Goal: Task Accomplishment & Management: Complete application form

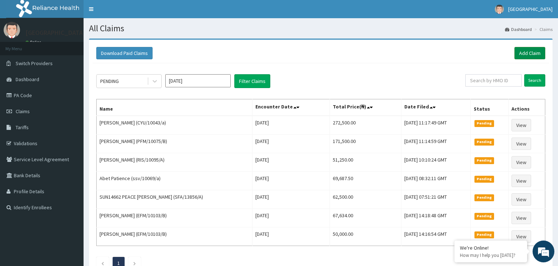
click at [535, 52] on link "Add Claim" at bounding box center [529, 53] width 31 height 12
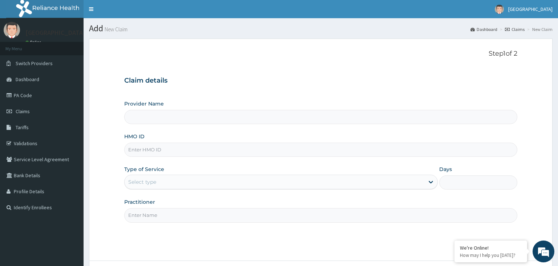
type input "RTM/10085/C"
type input "[GEOGRAPHIC_DATA]-KADUNA"
type input "RTM/10085/C"
click at [182, 182] on div "Select type" at bounding box center [275, 182] width 300 height 12
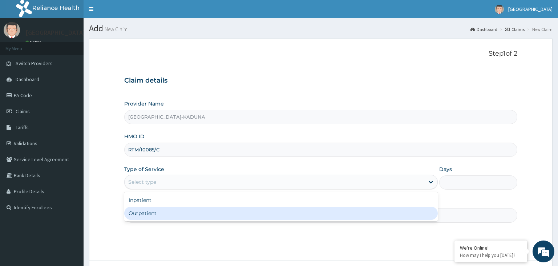
click at [173, 212] on div "Outpatient" at bounding box center [281, 212] width 314 height 13
type input "1"
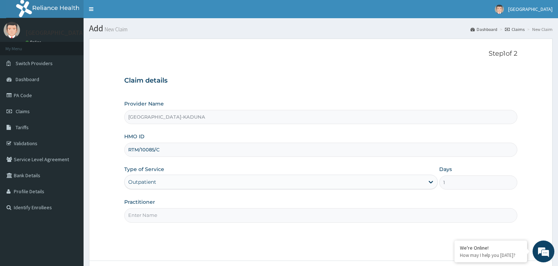
click at [176, 219] on input "Practitioner" at bounding box center [320, 215] width 393 height 14
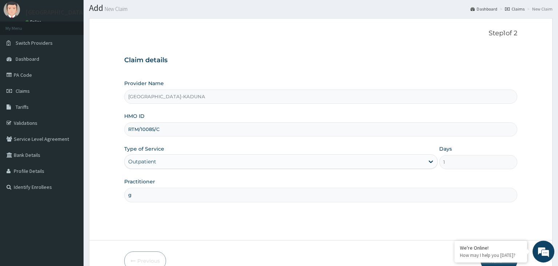
scroll to position [60, 0]
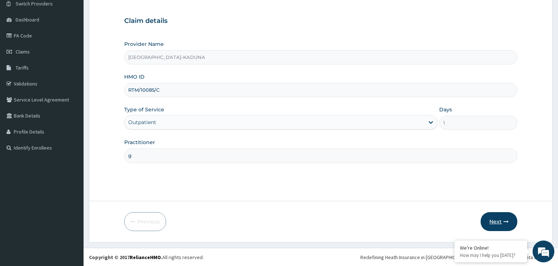
type input "g"
click at [501, 220] on button "Next" at bounding box center [499, 221] width 37 height 19
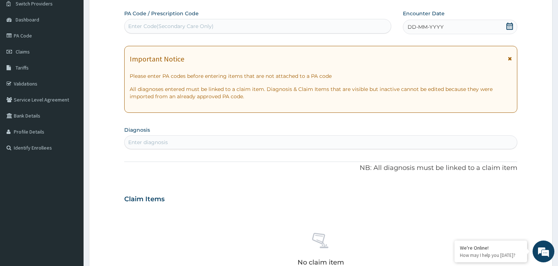
drag, startPoint x: 510, startPoint y: 29, endPoint x: 504, endPoint y: 29, distance: 6.5
click at [509, 29] on icon at bounding box center [509, 26] width 7 height 7
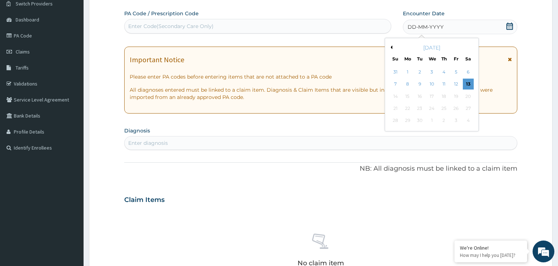
drag, startPoint x: 470, startPoint y: 85, endPoint x: 280, endPoint y: 153, distance: 201.9
click at [470, 85] on div "13" at bounding box center [468, 84] width 11 height 11
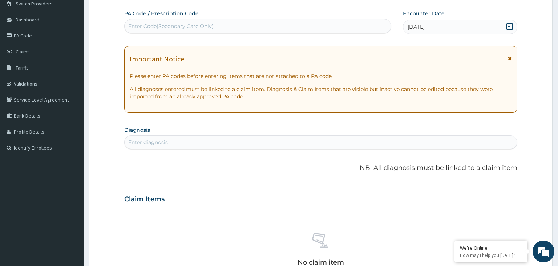
click at [207, 146] on div "Enter diagnosis" at bounding box center [321, 142] width 393 height 12
type input "mal"
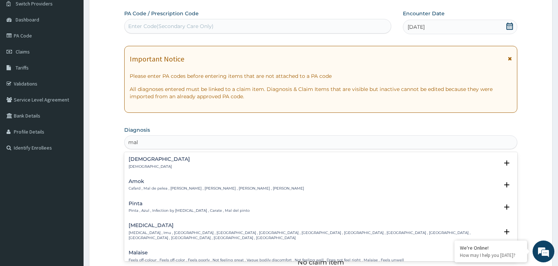
click at [156, 164] on div "[DEMOGRAPHIC_DATA] [DEMOGRAPHIC_DATA]" at bounding box center [321, 162] width 385 height 13
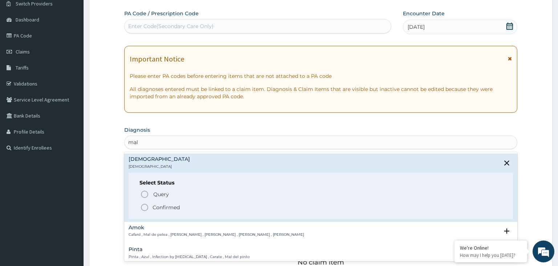
click at [170, 206] on p "Confirmed" at bounding box center [166, 206] width 27 height 7
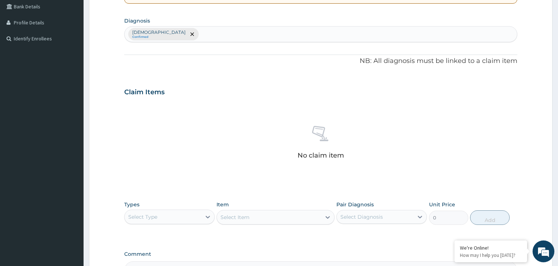
scroll to position [174, 0]
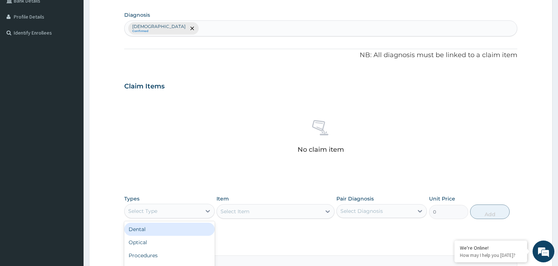
drag, startPoint x: 184, startPoint y: 204, endPoint x: 184, endPoint y: 207, distance: 3.7
click at [184, 204] on div "Select Type" at bounding box center [169, 210] width 90 height 15
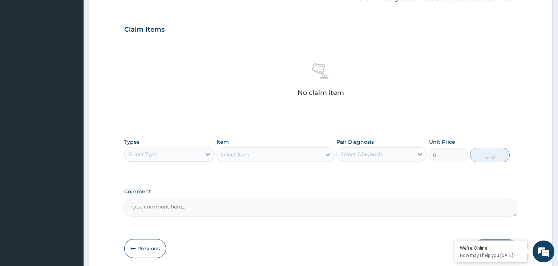
scroll to position [251, 0]
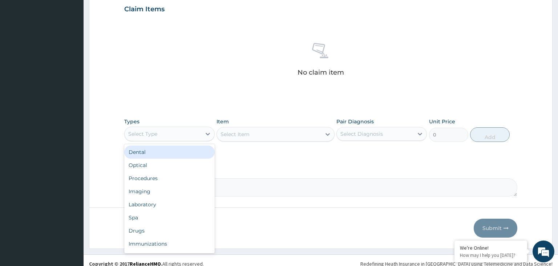
click at [173, 134] on div "Select Type" at bounding box center [163, 134] width 77 height 12
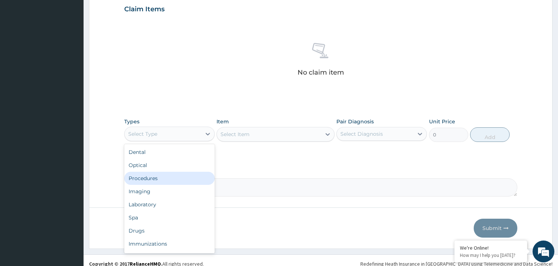
click at [165, 181] on div "Dental Optical Procedures Imaging Laboratory Spa Drugs Immunizations Others Gym" at bounding box center [169, 198] width 90 height 109
click at [165, 181] on div "Procedures" at bounding box center [169, 177] width 90 height 13
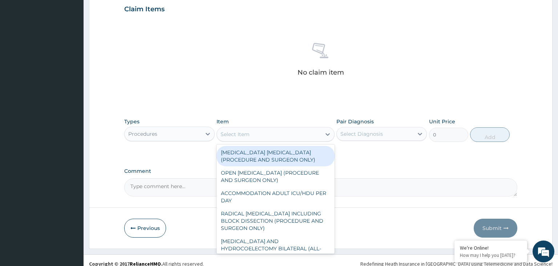
click at [262, 136] on div "Select Item" at bounding box center [269, 134] width 104 height 12
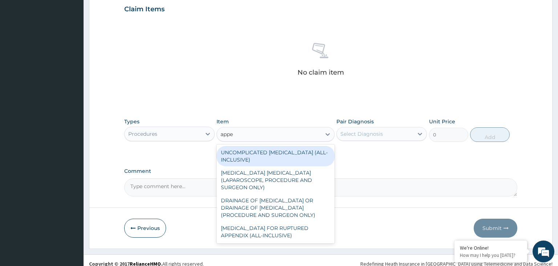
type input "appen"
click at [294, 161] on div "UNCOMPLICATED [MEDICAL_DATA] (ALL-INCLUSIVE)" at bounding box center [276, 156] width 118 height 20
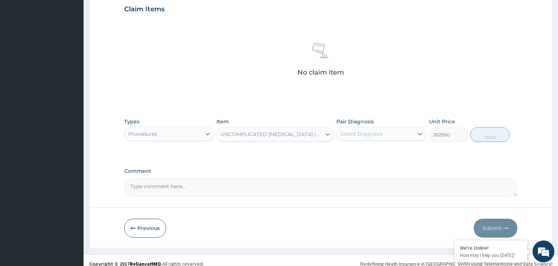
type input "262500"
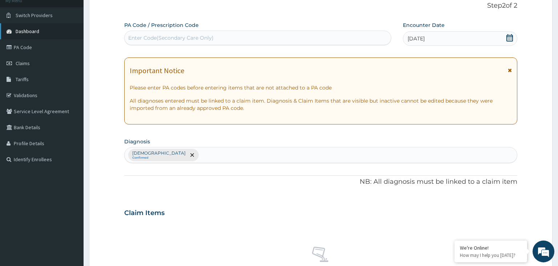
scroll to position [21, 0]
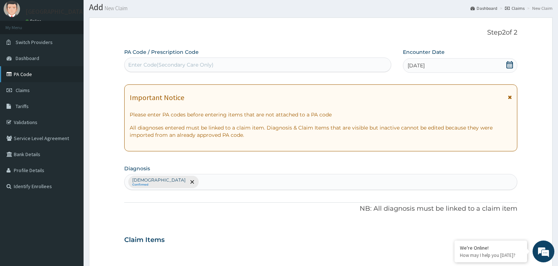
click at [33, 79] on link "PA Code" at bounding box center [42, 74] width 84 height 16
